Goal: Task Accomplishment & Management: Manage account settings

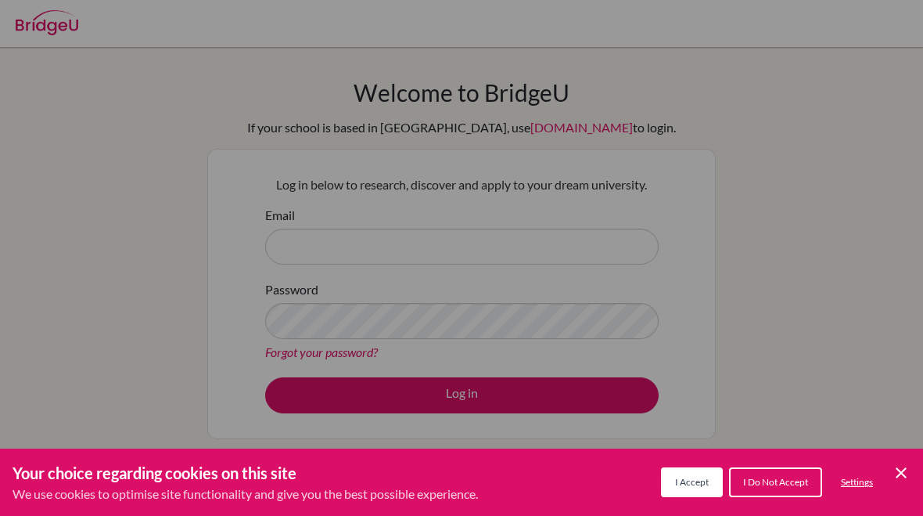
click at [855, 301] on div "Cookie Preferences" at bounding box center [461, 258] width 923 height 516
click at [908, 465] on icon "Cookie Control Close Icon" at bounding box center [901, 472] width 19 height 19
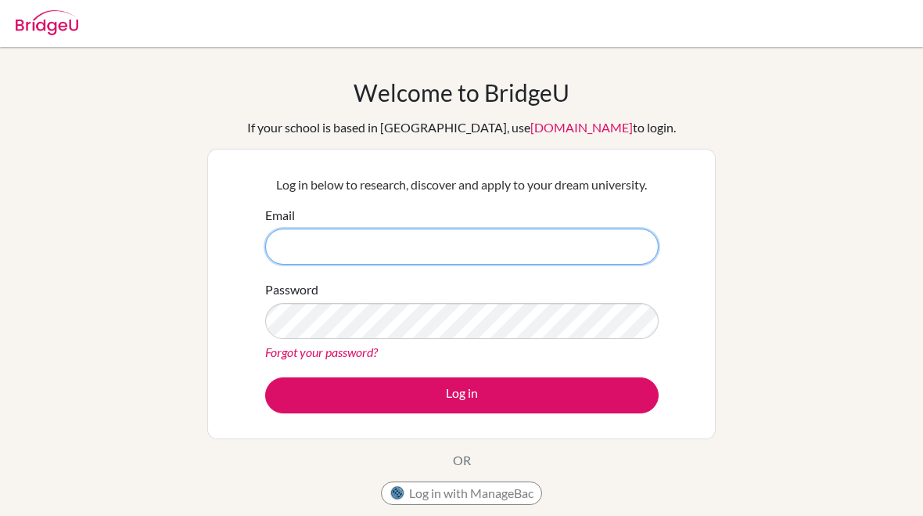
click at [635, 250] on input "Email" at bounding box center [461, 246] width 393 height 36
type input "[EMAIL_ADDRESS][DOMAIN_NAME]"
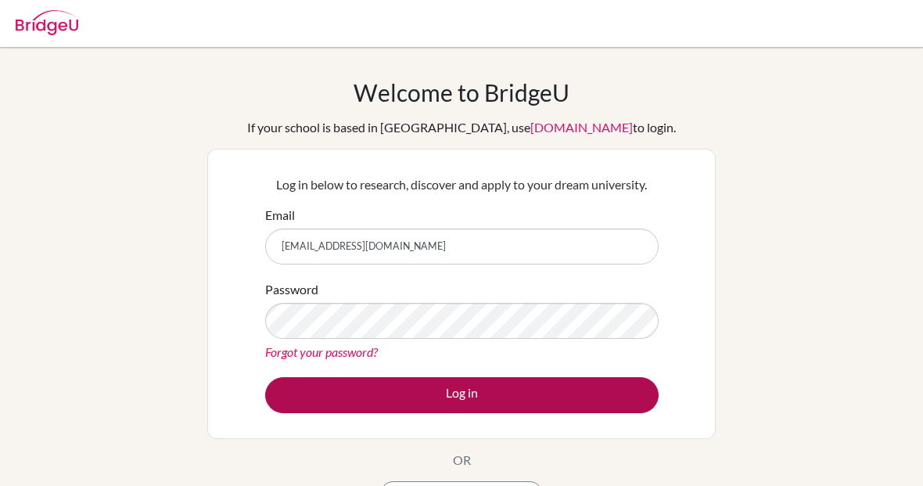
click at [602, 401] on button "Log in" at bounding box center [461, 395] width 393 height 36
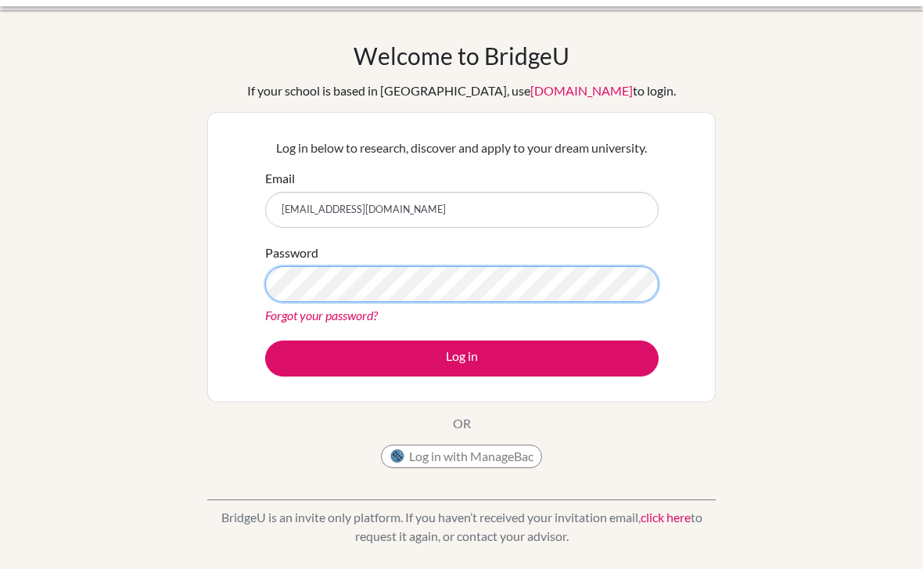
scroll to position [37, 0]
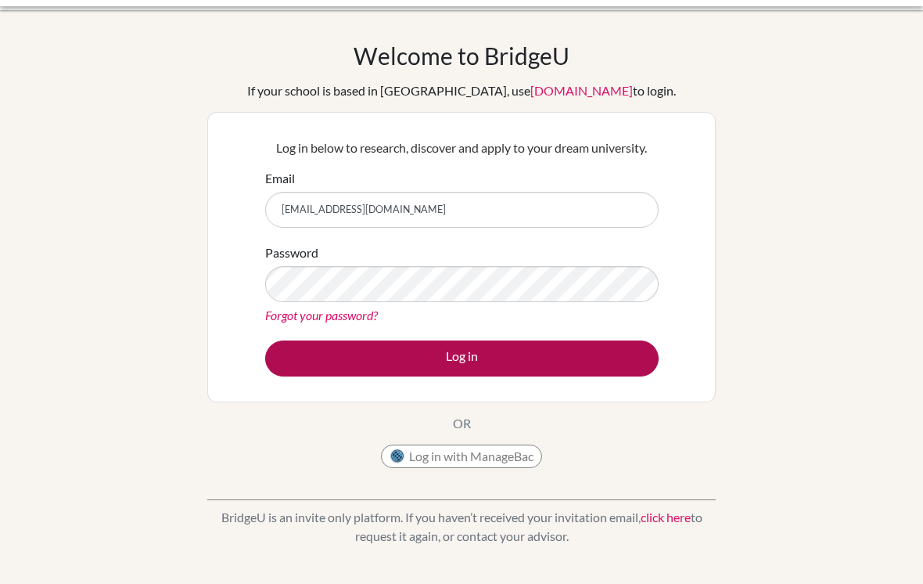
click at [596, 354] on button "Log in" at bounding box center [461, 358] width 393 height 36
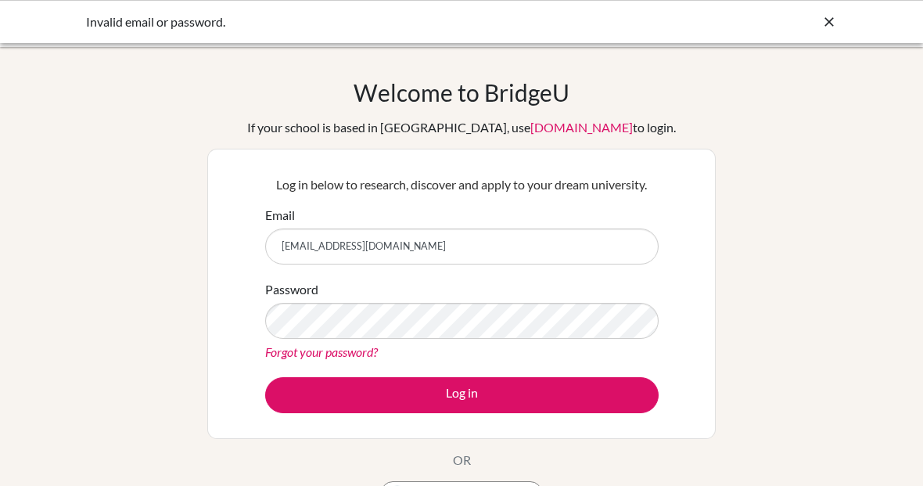
click at [558, 131] on link "[DOMAIN_NAME]" at bounding box center [581, 127] width 102 height 15
